Goal: Task Accomplishment & Management: Use online tool/utility

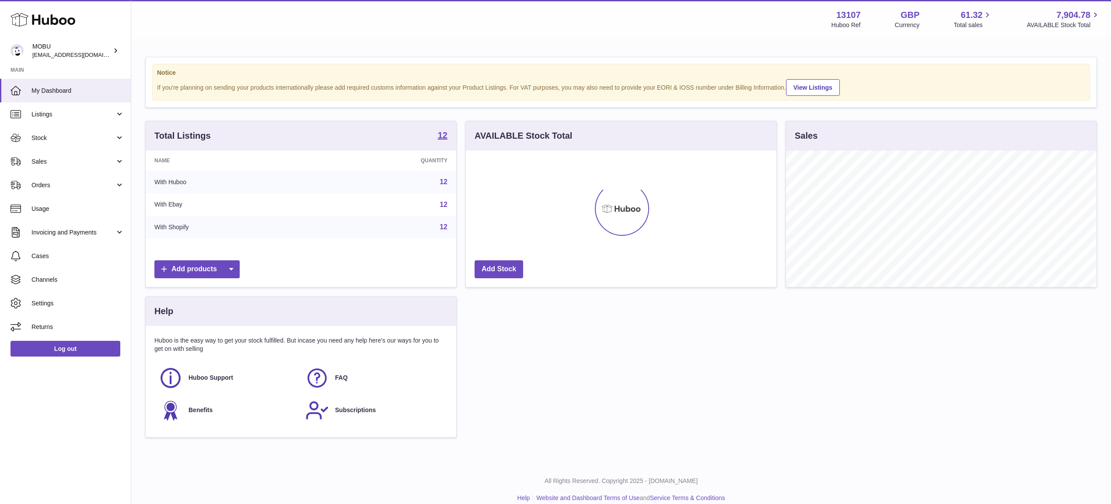
scroll to position [136, 310]
click at [79, 156] on link "Sales" at bounding box center [65, 162] width 131 height 24
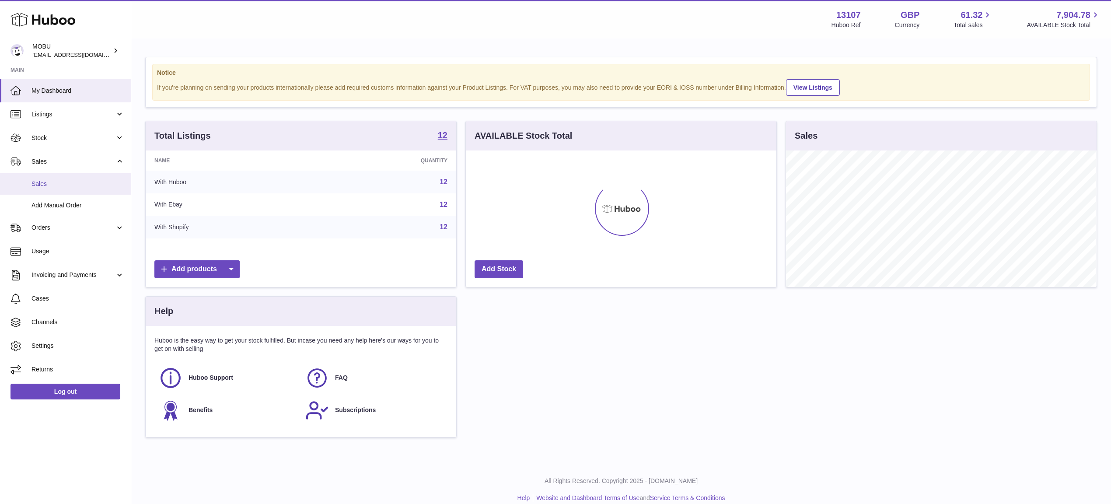
click at [69, 186] on span "Sales" at bounding box center [77, 184] width 93 height 8
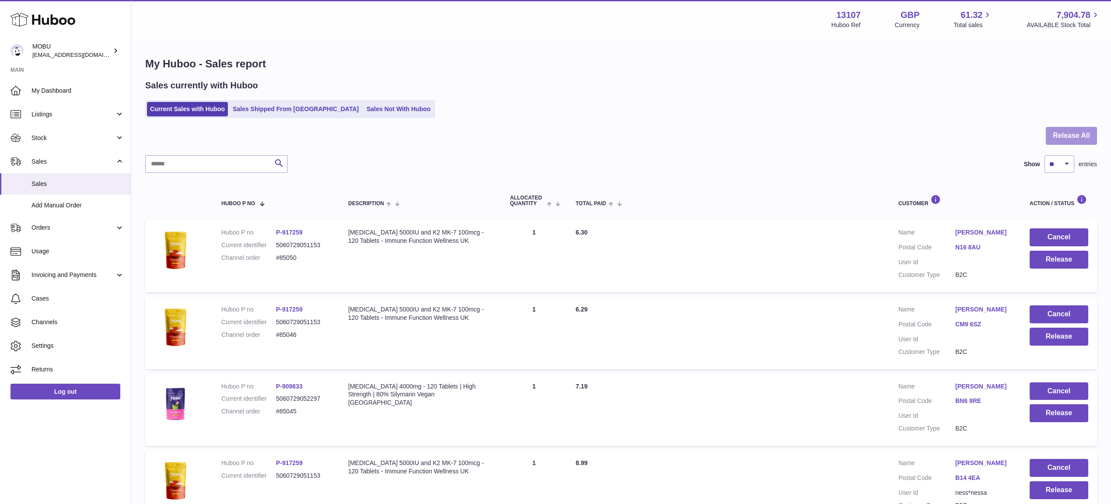
click at [1078, 133] on button "Release All" at bounding box center [1070, 136] width 51 height 18
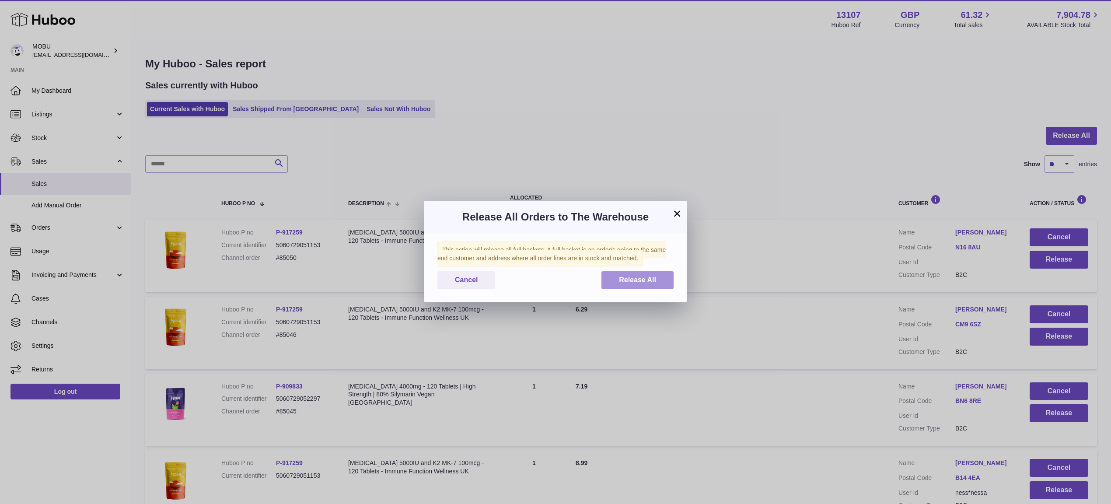
click at [630, 277] on span "Release All" at bounding box center [637, 279] width 37 height 7
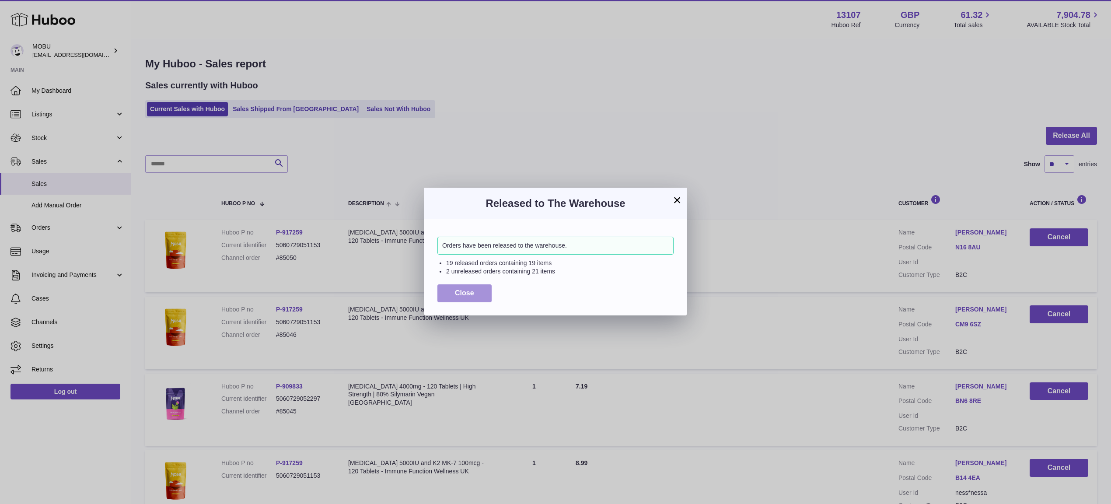
click at [468, 291] on span "Close" at bounding box center [464, 292] width 19 height 7
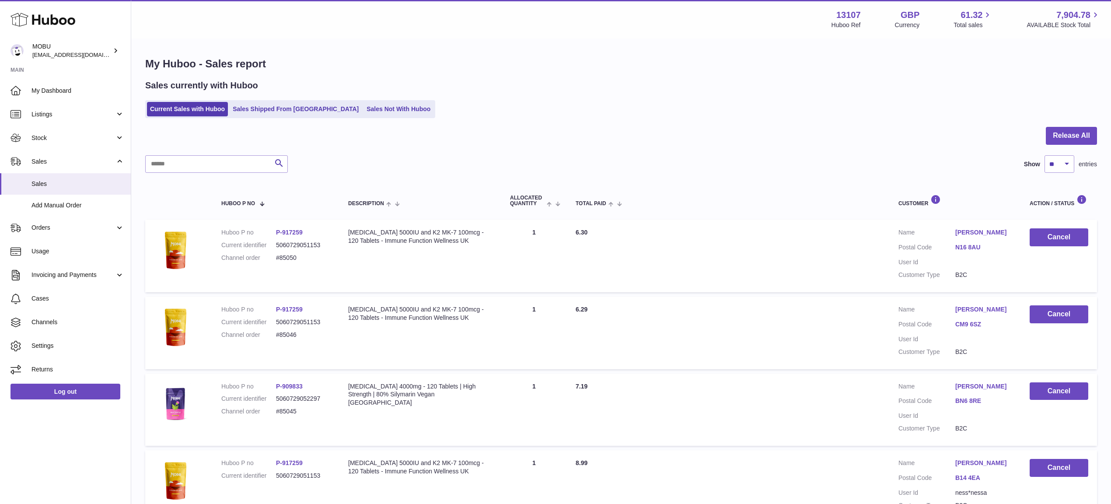
click at [898, 118] on div "Current Sales with Huboo Sales Shipped From [GEOGRAPHIC_DATA] Sales Not With Hu…" at bounding box center [620, 109] width 951 height 18
click at [1057, 169] on select "** ** ** ***" at bounding box center [1059, 163] width 30 height 17
select select "***"
click at [1044, 155] on select "** ** ** ***" at bounding box center [1059, 163] width 30 height 17
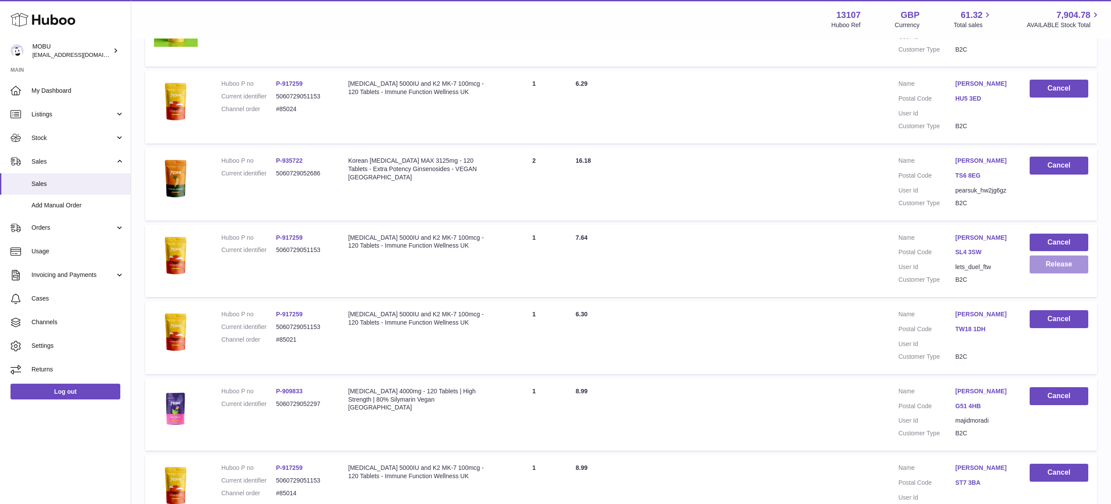
click at [1076, 255] on button "Release" at bounding box center [1058, 264] width 59 height 18
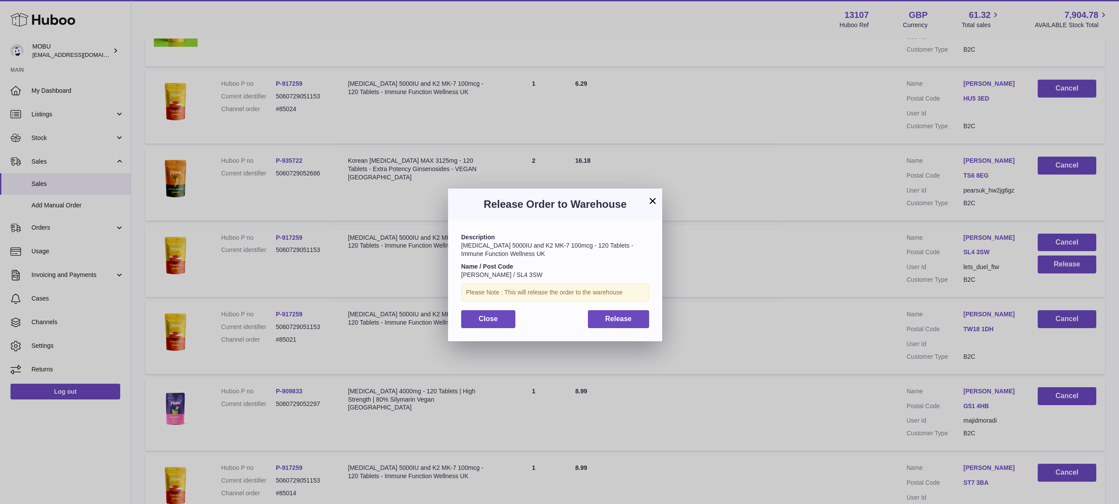
click at [633, 330] on div "Description [MEDICAL_DATA] 5000IU and K2 MK-7 100mcg - 120 Tablets - Immune Fun…" at bounding box center [555, 280] width 214 height 121
click at [626, 324] on button "Release" at bounding box center [619, 319] width 62 height 18
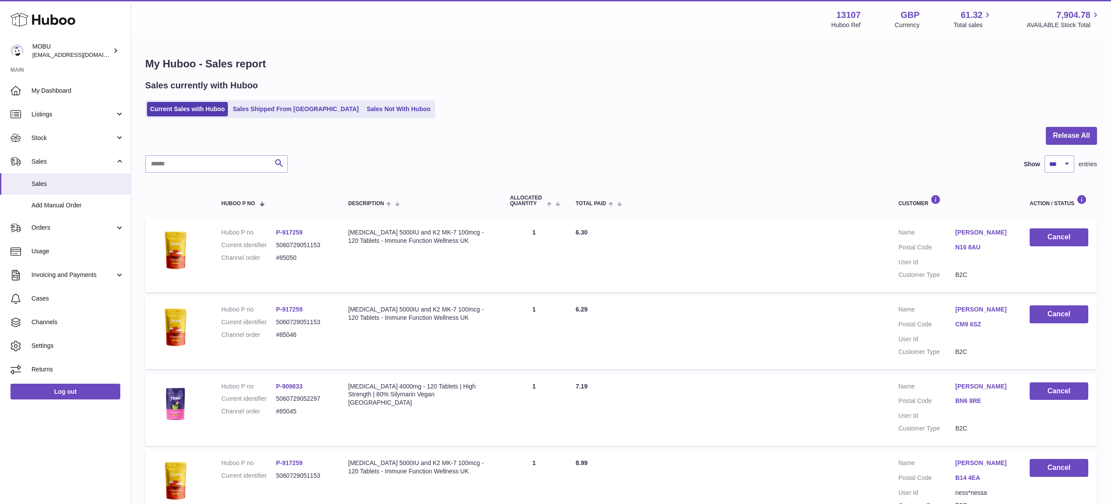
scroll to position [1315, 0]
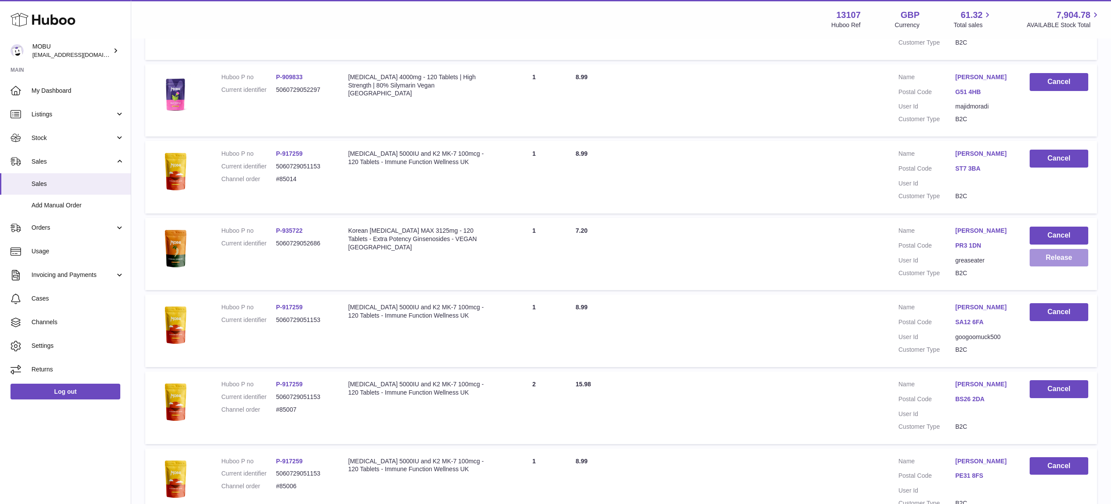
click at [1055, 254] on button "Release" at bounding box center [1058, 258] width 59 height 18
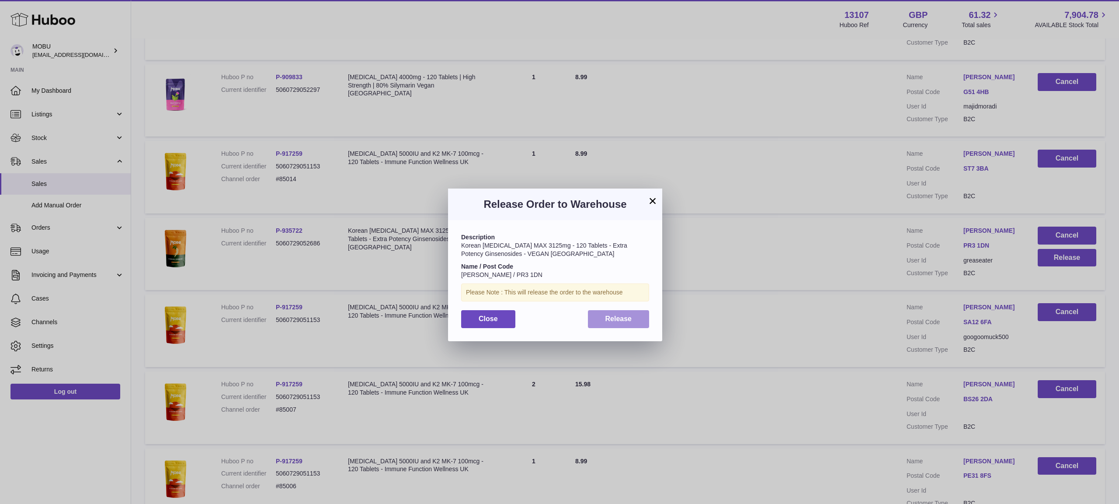
click at [648, 314] on button "Release" at bounding box center [619, 319] width 62 height 18
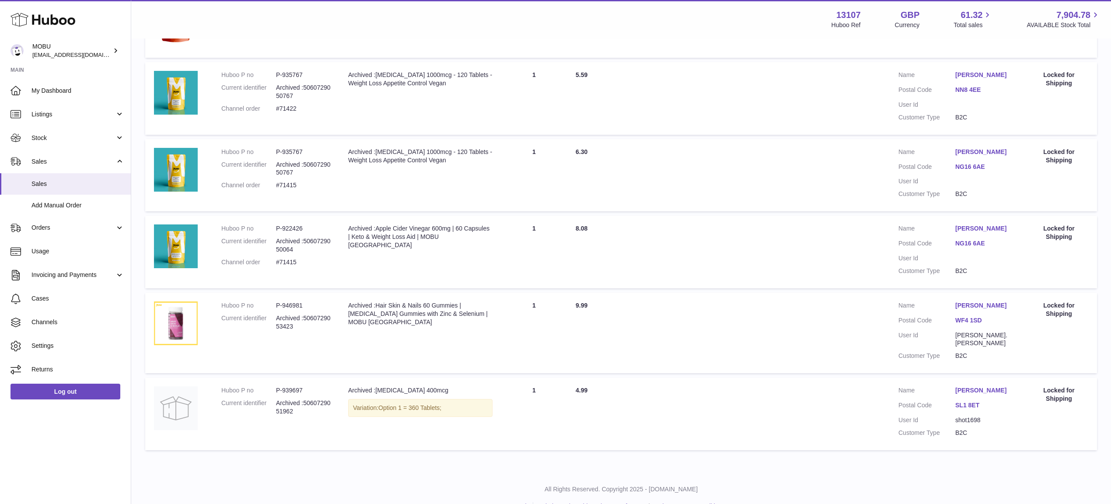
scroll to position [2023, 0]
click at [749, 198] on td "Total Paid 6.30" at bounding box center [728, 173] width 323 height 73
click at [643, 31] on div "Menu Huboo 13107 Huboo Ref GBP Currency 61.32 Total sales 7,904.78 AVAILABLE St…" at bounding box center [620, 19] width 979 height 38
